Goal: Transaction & Acquisition: Purchase product/service

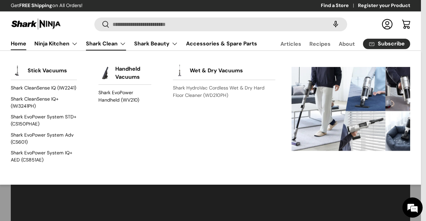
click at [191, 86] on link "Shark HydroVac Cordless Wet & Dry Hard Floor Cleaner (WD210PH)" at bounding box center [224, 92] width 102 height 18
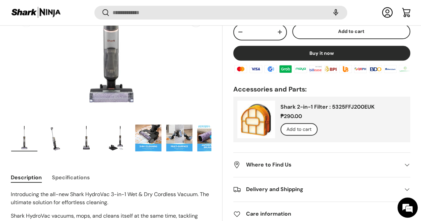
scroll to position [154, 0]
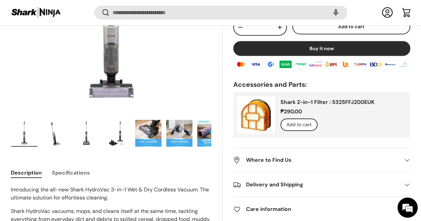
click at [56, 144] on img "Gallery Viewer" at bounding box center [55, 133] width 26 height 27
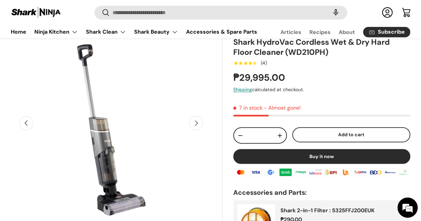
scroll to position [0, 0]
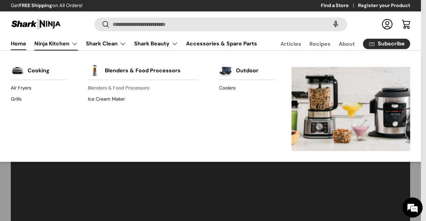
click at [109, 84] on link "Blenders & Food Processors" at bounding box center [142, 88] width 109 height 11
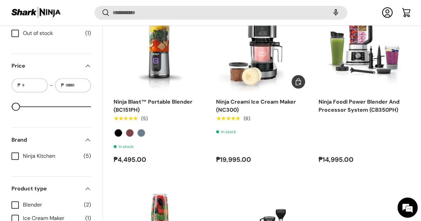
scroll to position [285, 0]
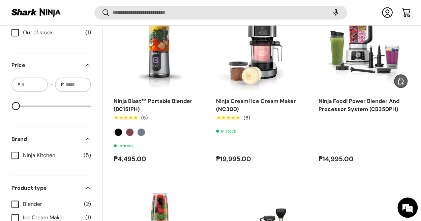
click at [0, 0] on img "Ninja Foodi Power Blender And Processor System (CB350PH)" at bounding box center [0, 0] width 0 height 0
